Goal: Find specific page/section: Find specific page/section

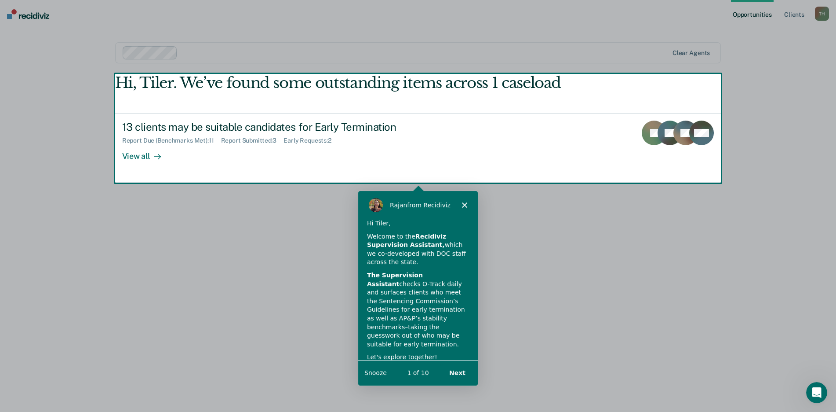
click at [463, 204] on polygon "Close" at bounding box center [464, 203] width 5 height 5
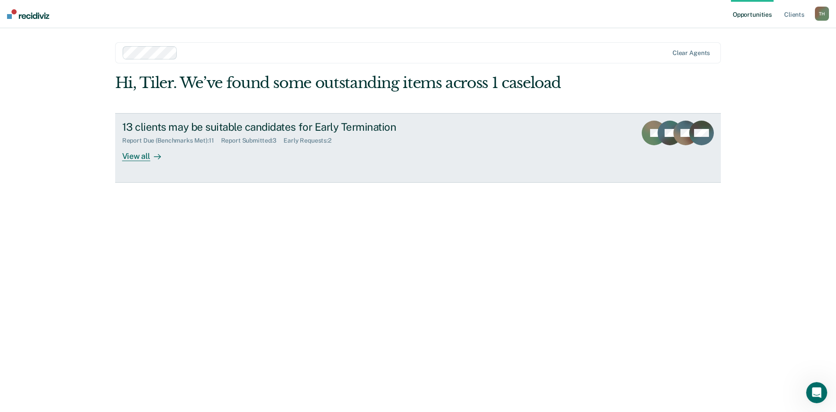
click at [131, 158] on div "View all" at bounding box center [146, 152] width 49 height 17
